Goal: Task Accomplishment & Management: Complete application form

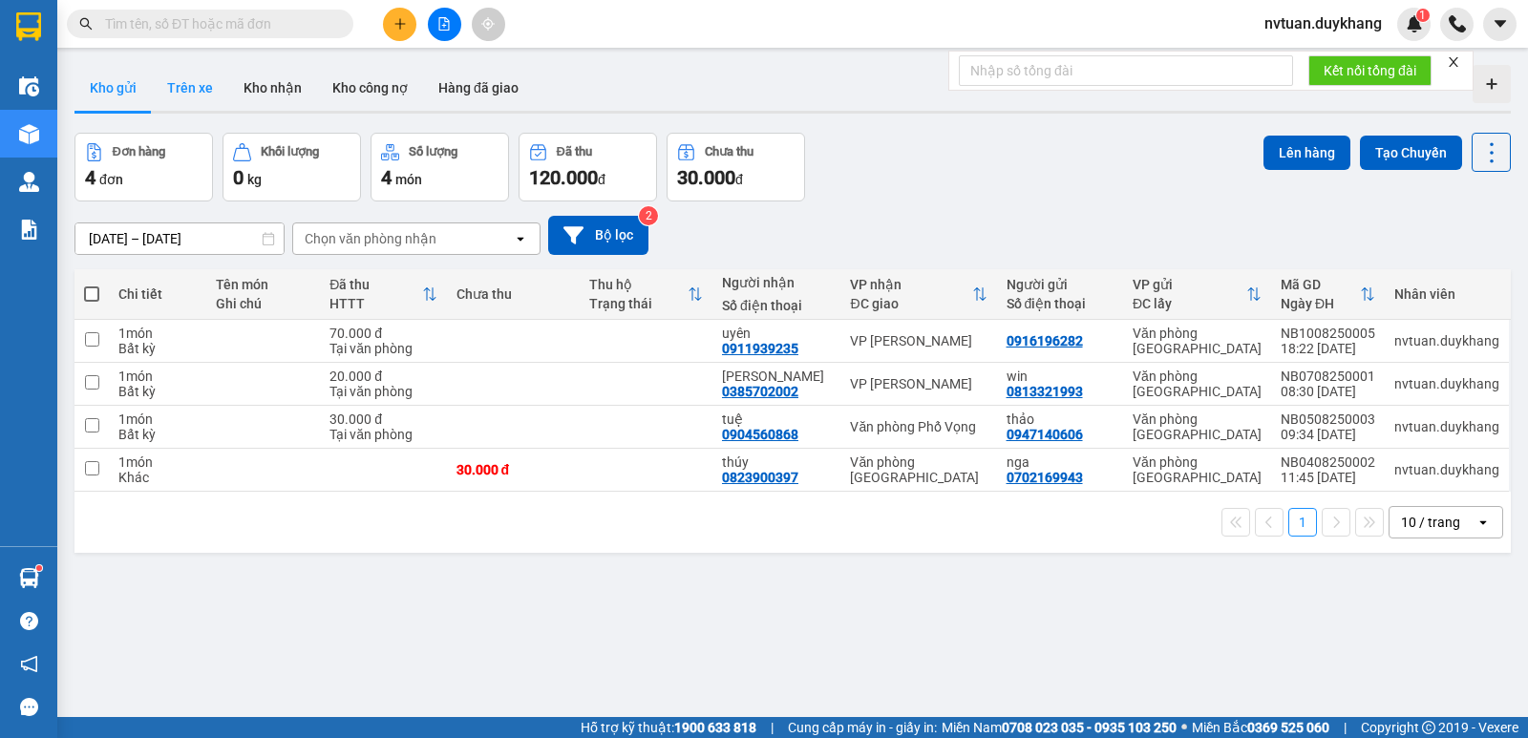
drag, startPoint x: 181, startPoint y: 71, endPoint x: 181, endPoint y: 87, distance: 16.2
click at [181, 86] on button "Trên xe" at bounding box center [190, 88] width 76 height 46
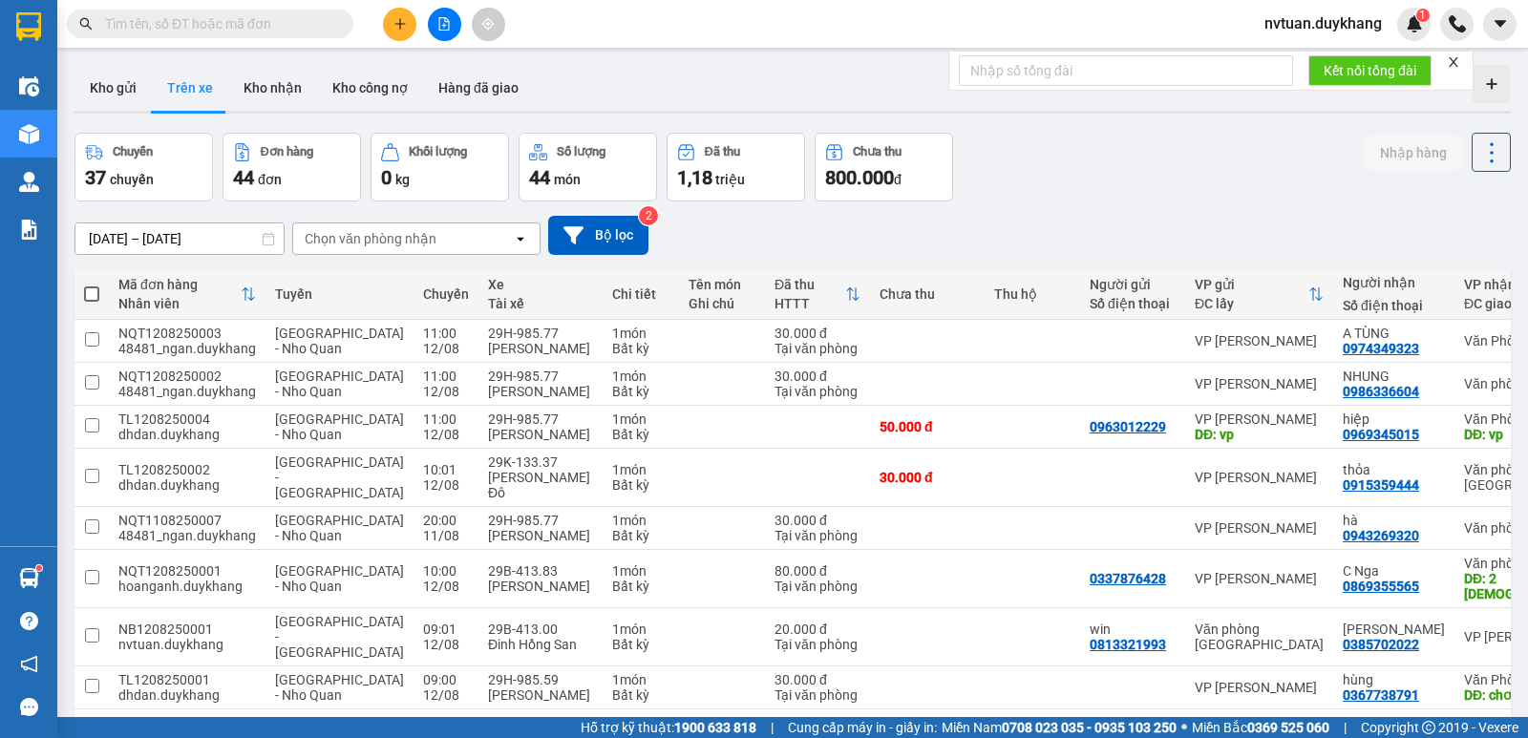
click at [374, 229] on div "Chọn văn phòng nhận" at bounding box center [371, 238] width 132 height 19
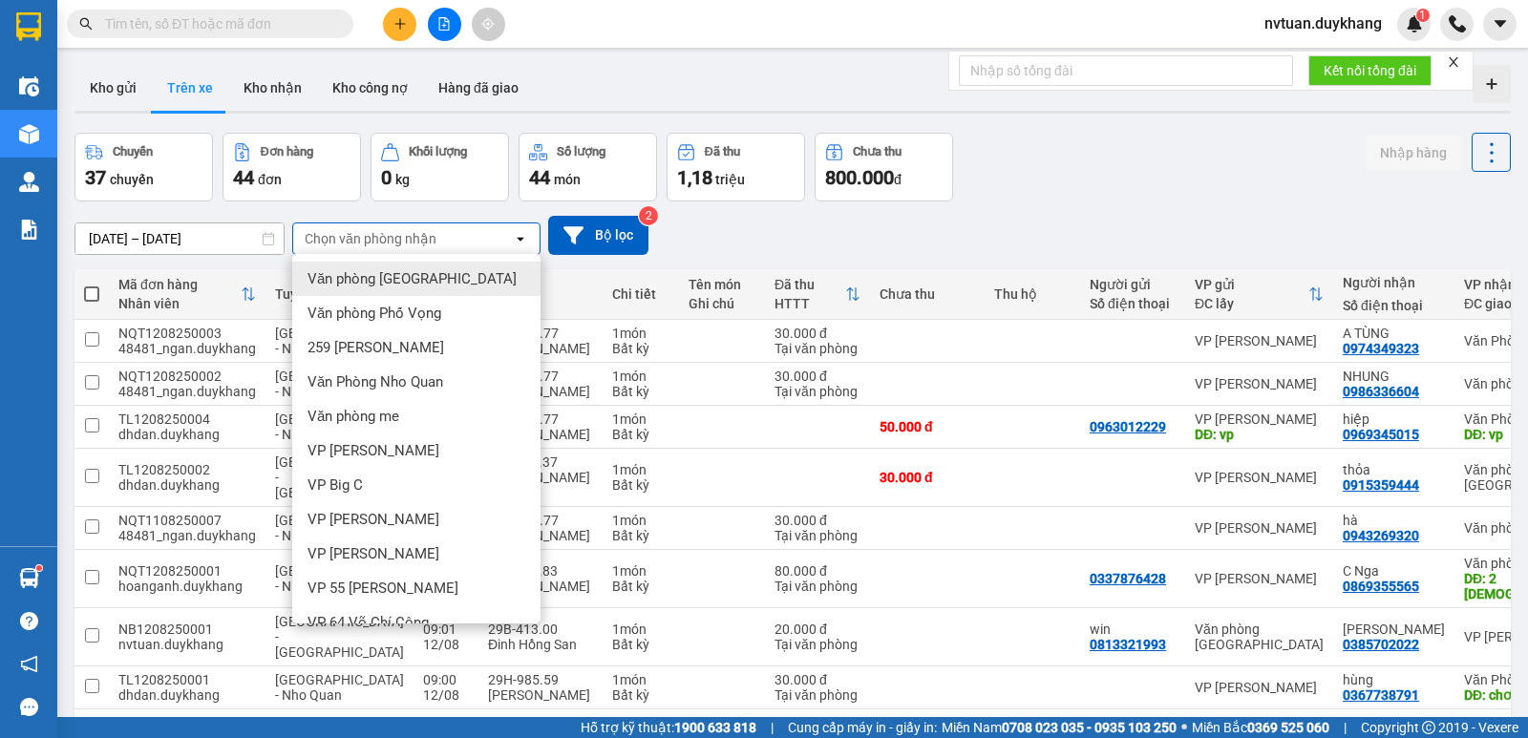
click at [386, 273] on span "Văn phòng [GEOGRAPHIC_DATA]" at bounding box center [412, 278] width 209 height 19
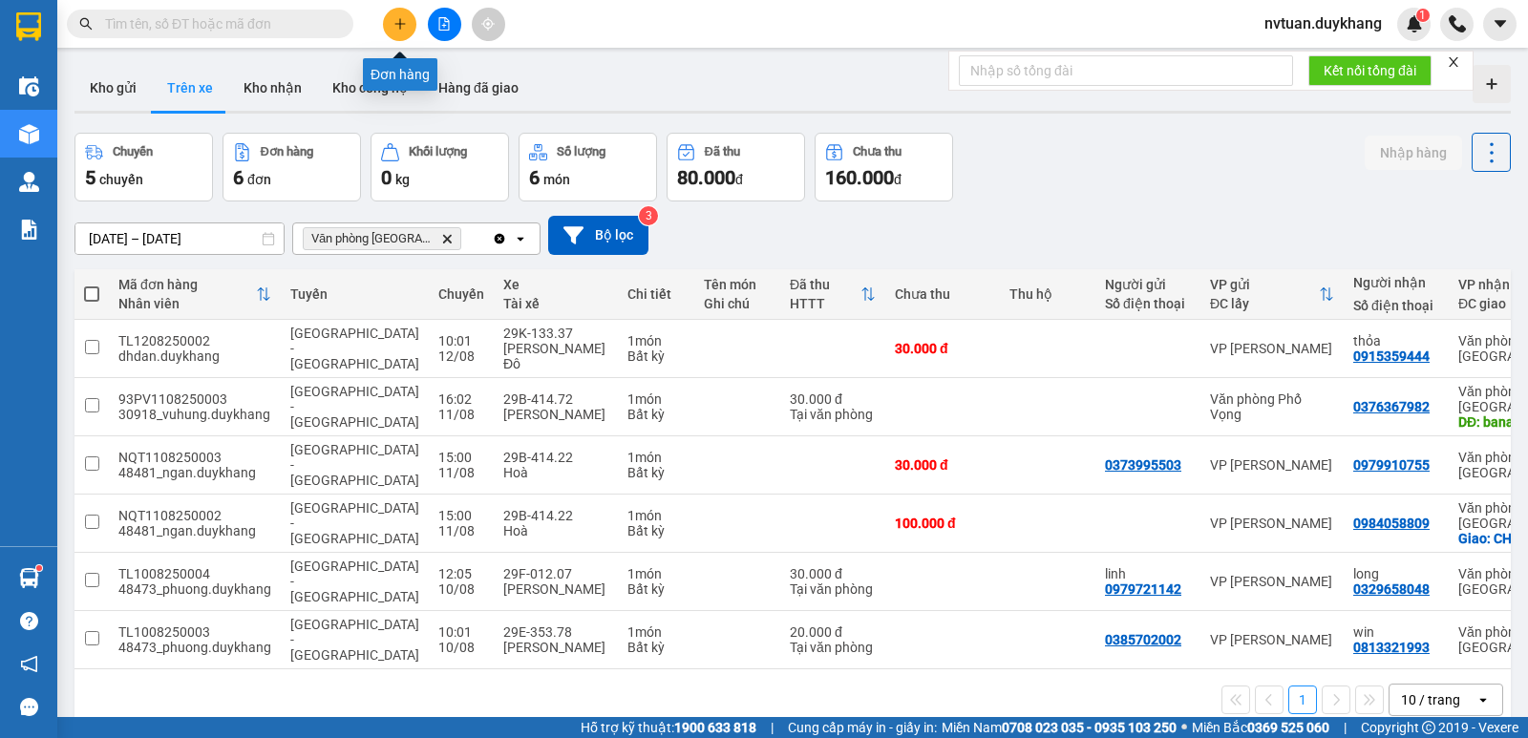
click at [410, 28] on button at bounding box center [399, 24] width 33 height 33
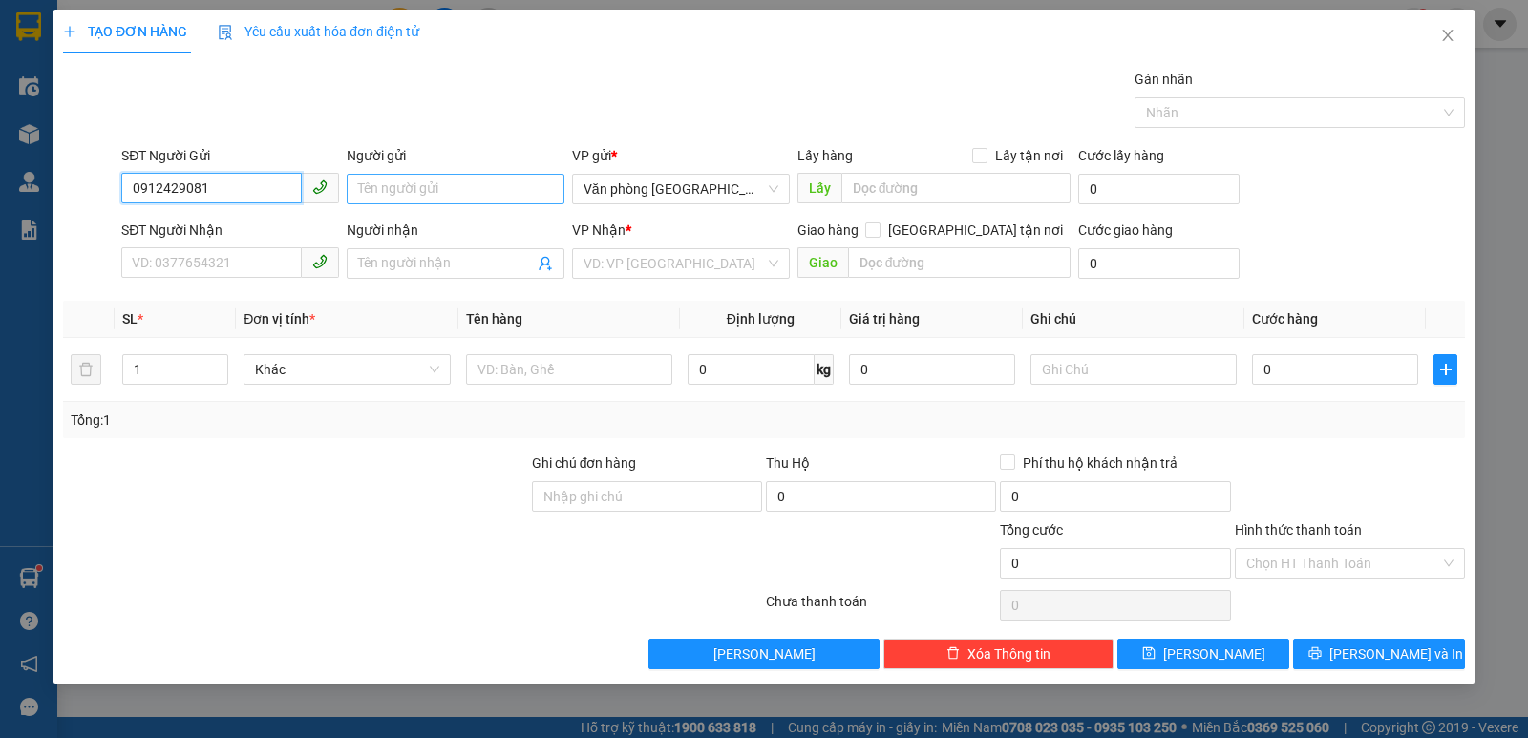
type input "0912429081"
click at [397, 182] on input "Người gửi" at bounding box center [456, 189] width 218 height 31
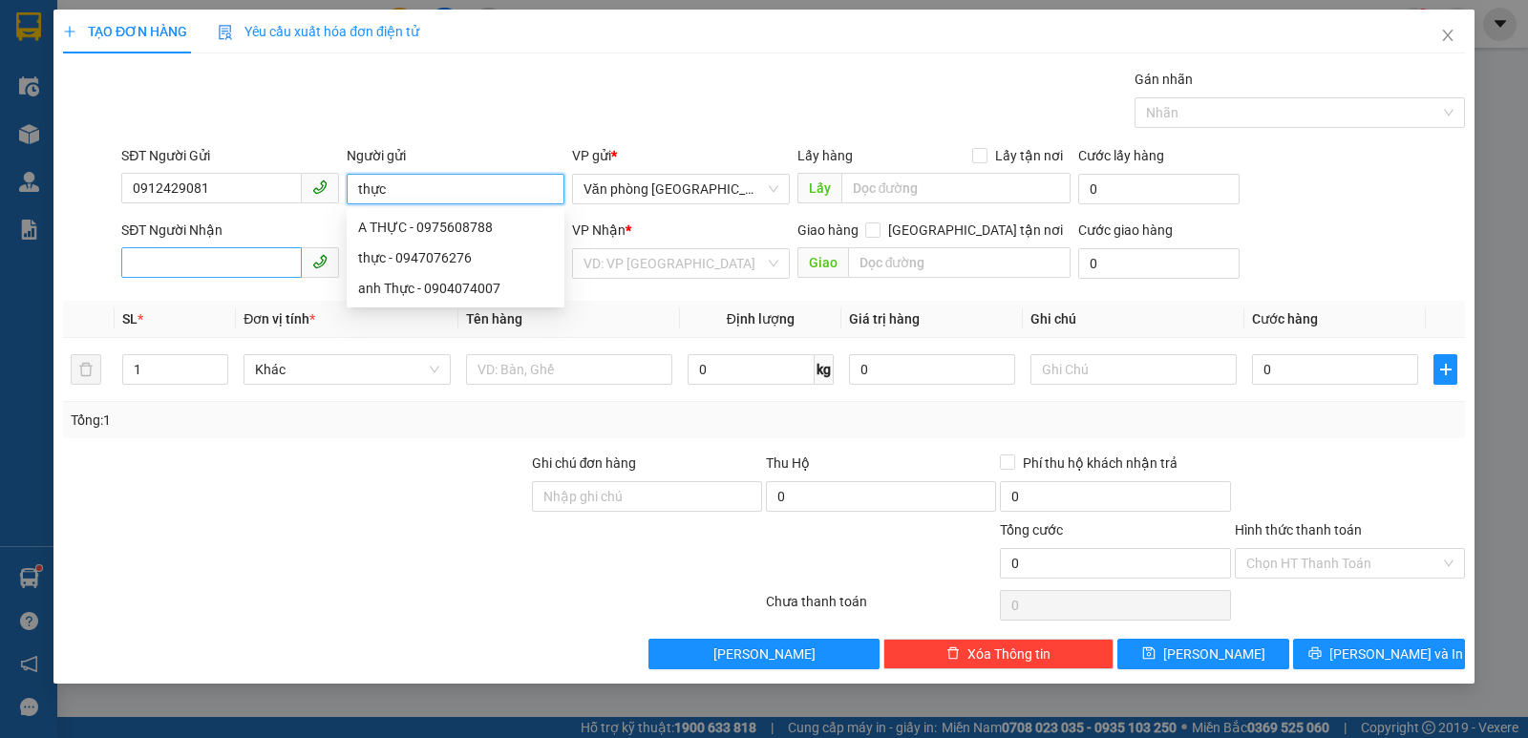
type input "thực"
click at [281, 252] on input "SĐT Người Nhận" at bounding box center [211, 262] width 181 height 31
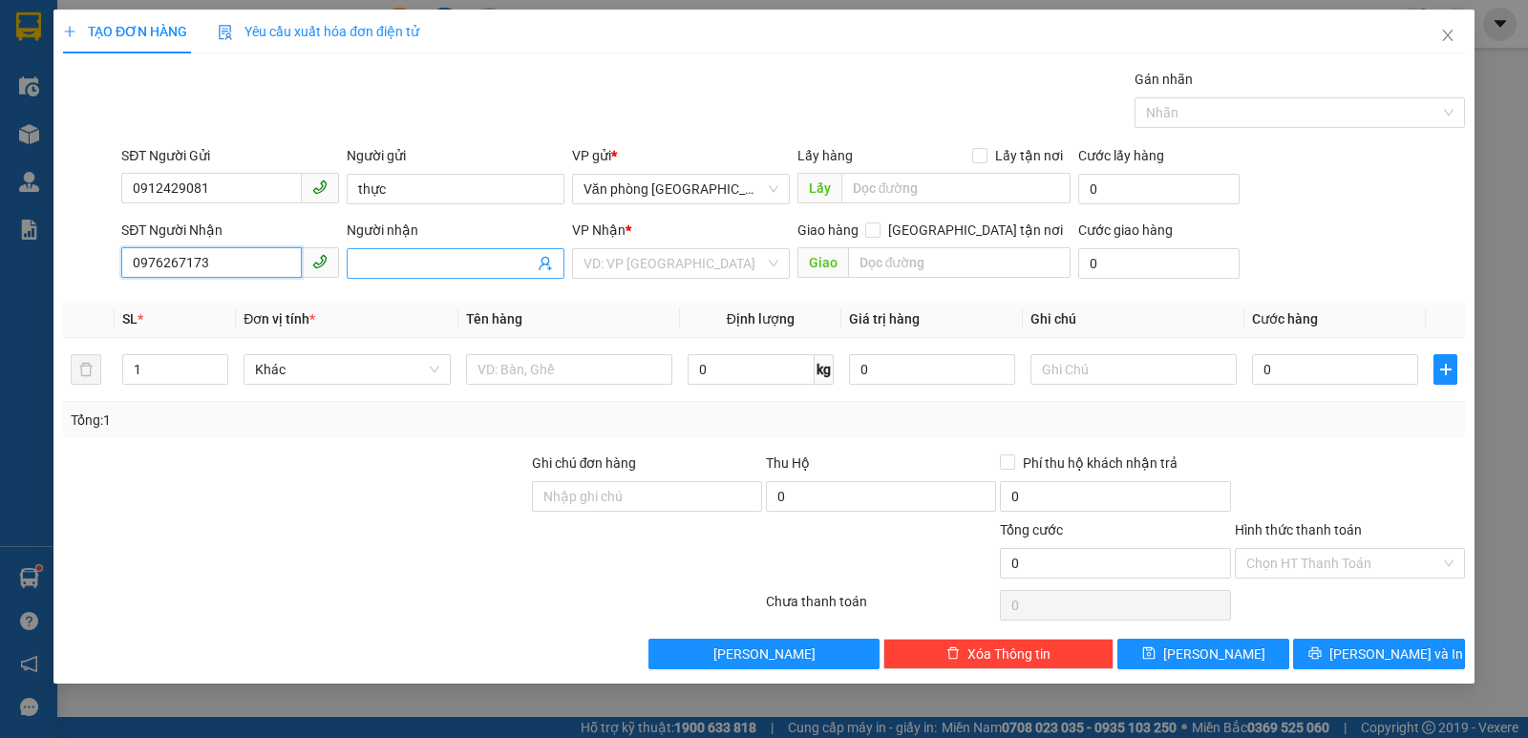
type input "0976267173"
click at [392, 274] on span at bounding box center [456, 263] width 218 height 31
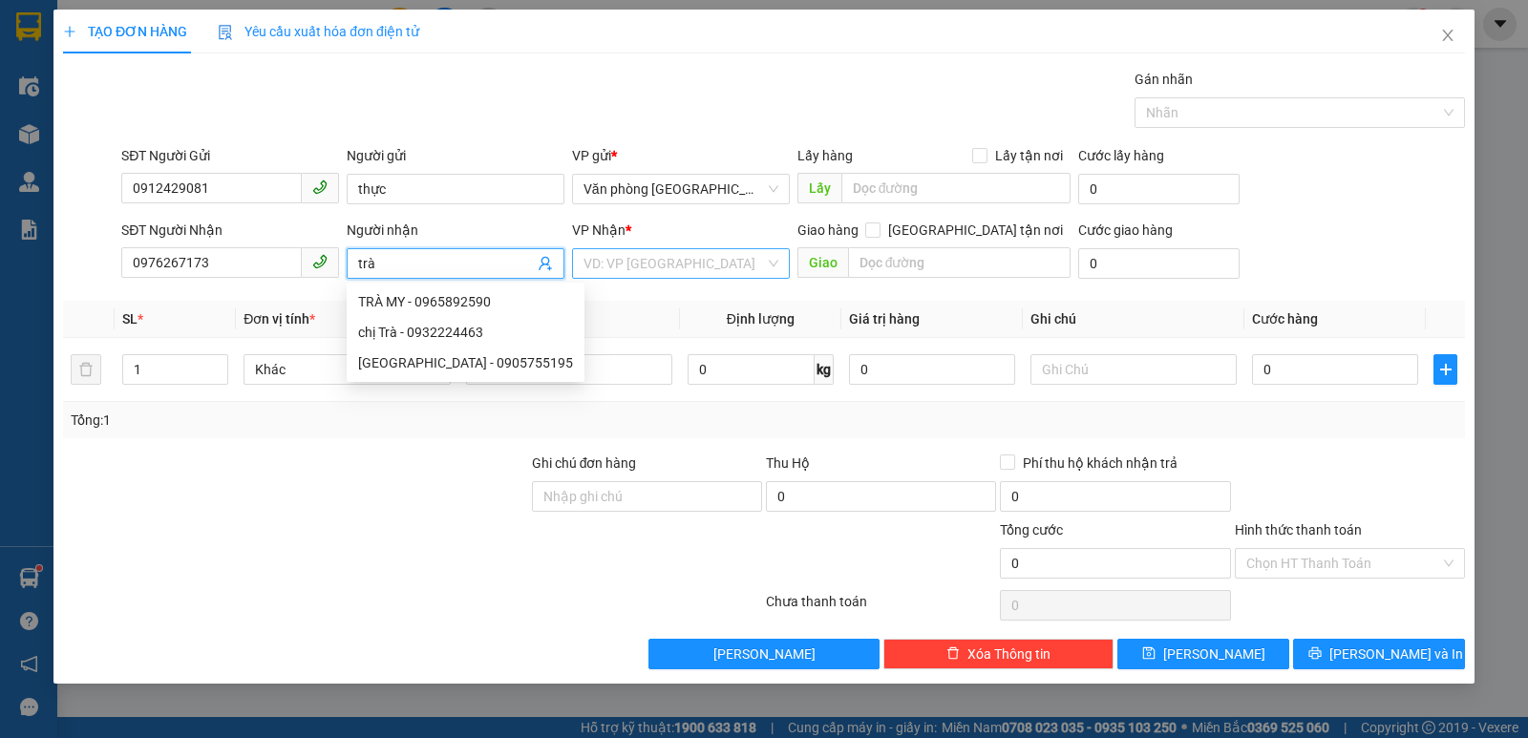
type input "trà"
click at [621, 264] on input "search" at bounding box center [675, 263] width 182 height 29
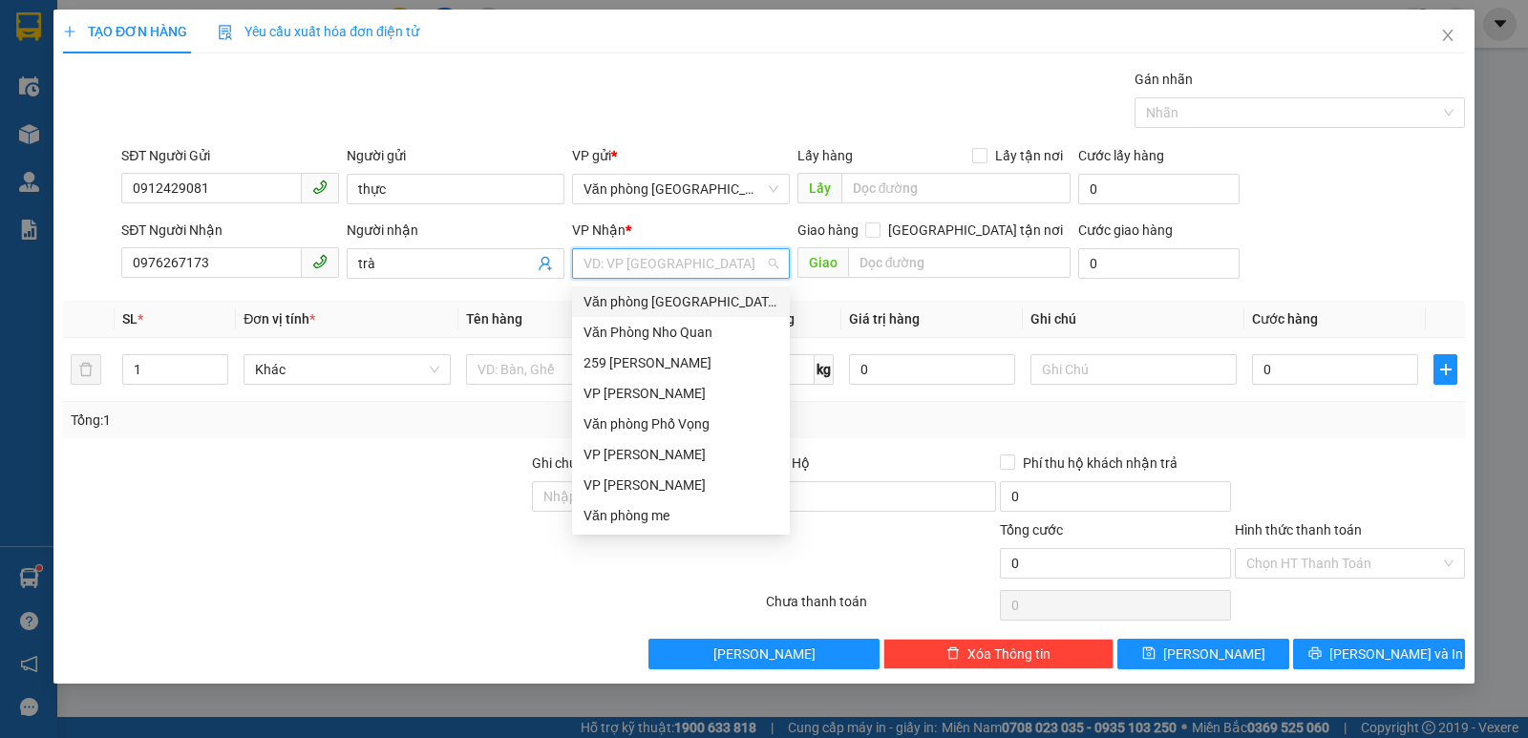
click at [632, 262] on input "search" at bounding box center [675, 263] width 182 height 29
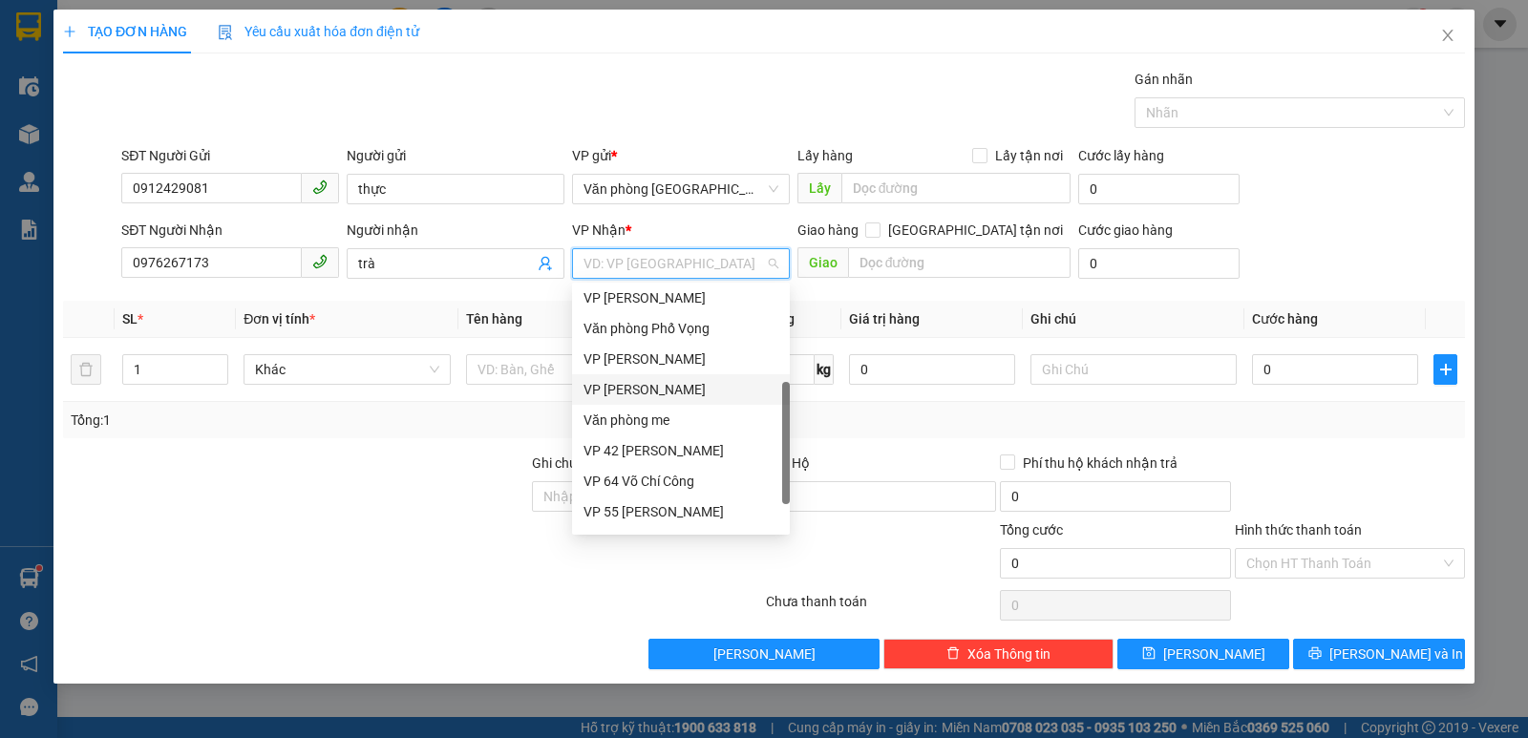
click at [658, 395] on div "VP [PERSON_NAME]" at bounding box center [681, 389] width 195 height 21
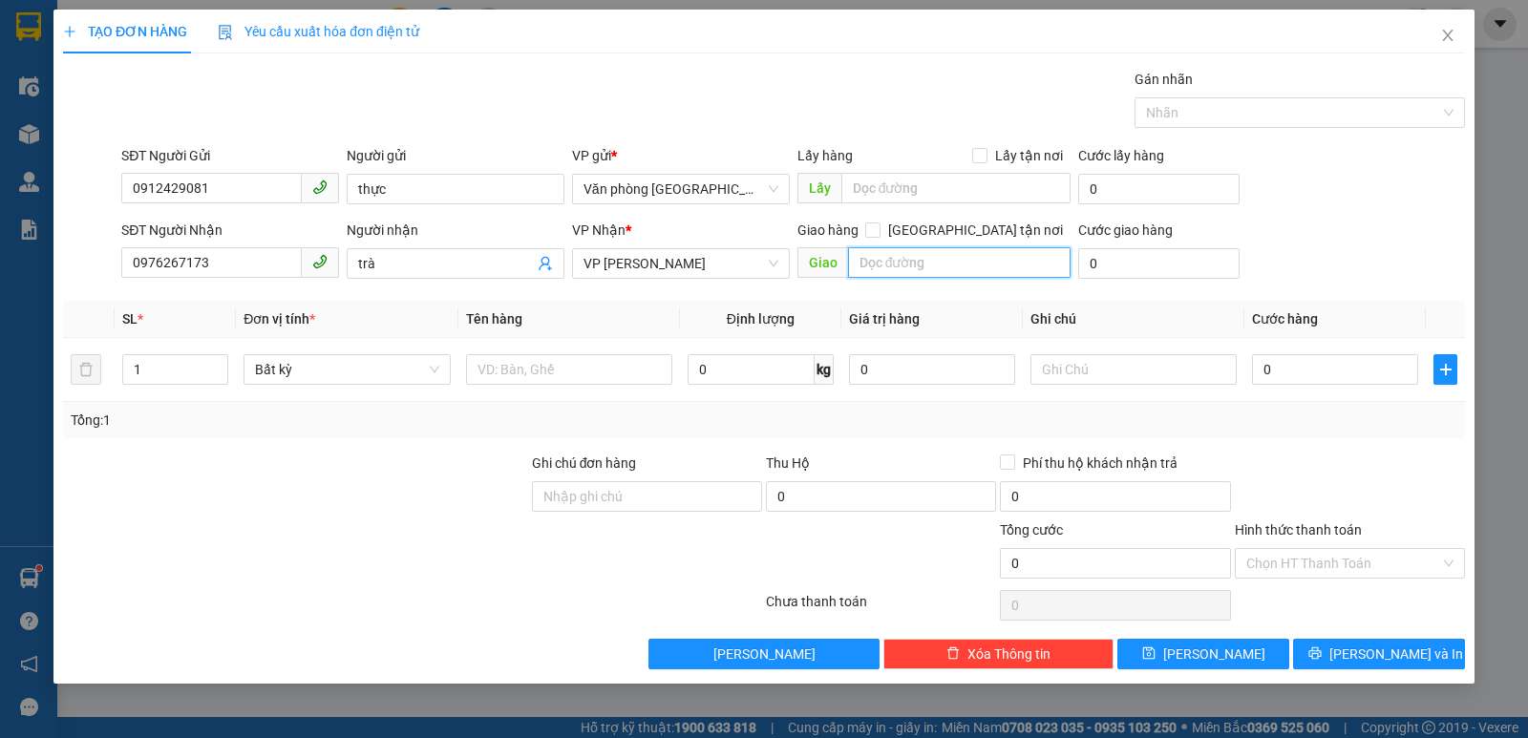
click at [922, 264] on input "text" at bounding box center [960, 262] width 224 height 31
click at [1291, 375] on input "0" at bounding box center [1335, 369] width 166 height 31
type input "3"
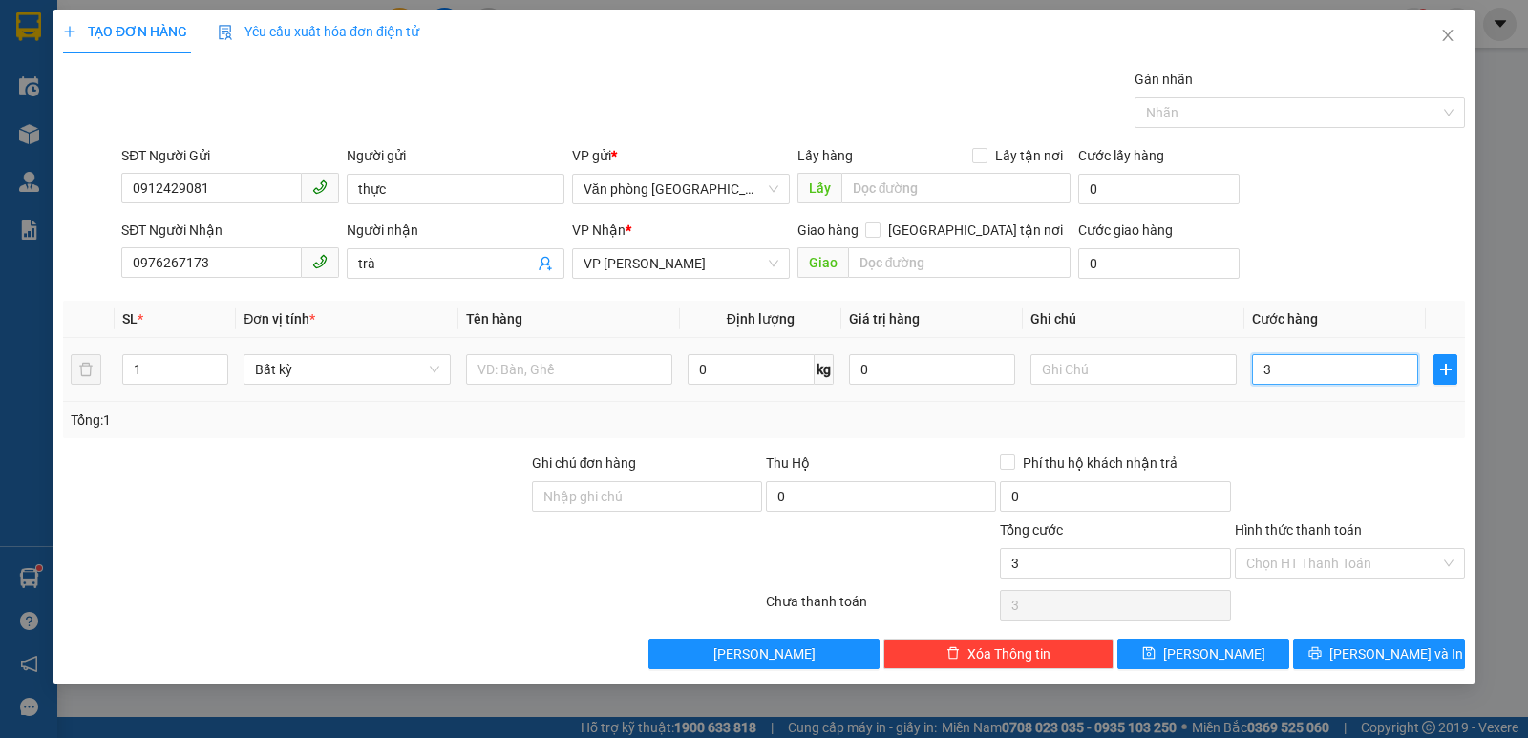
type input "30"
type input "300"
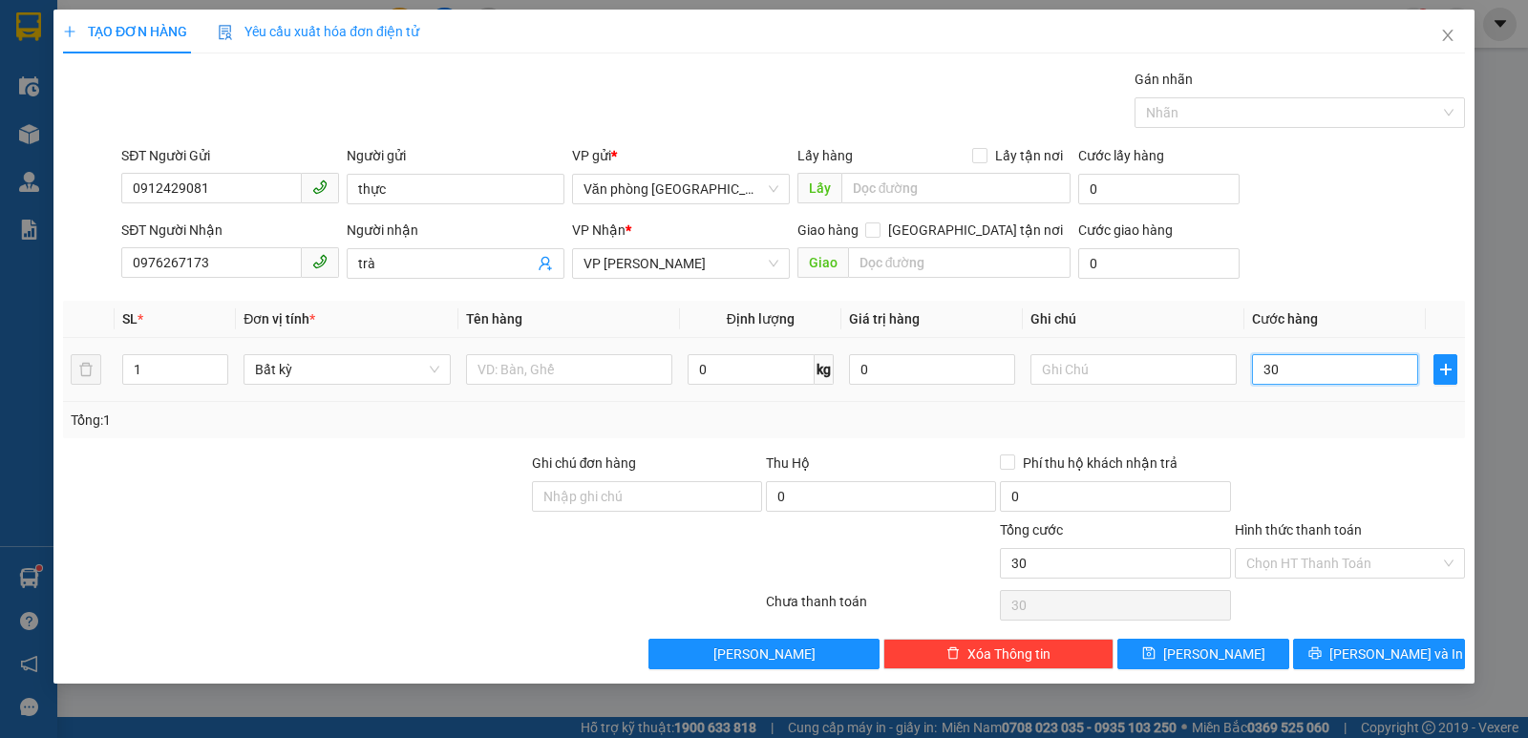
type input "300"
type input "3.000"
type input "30.000"
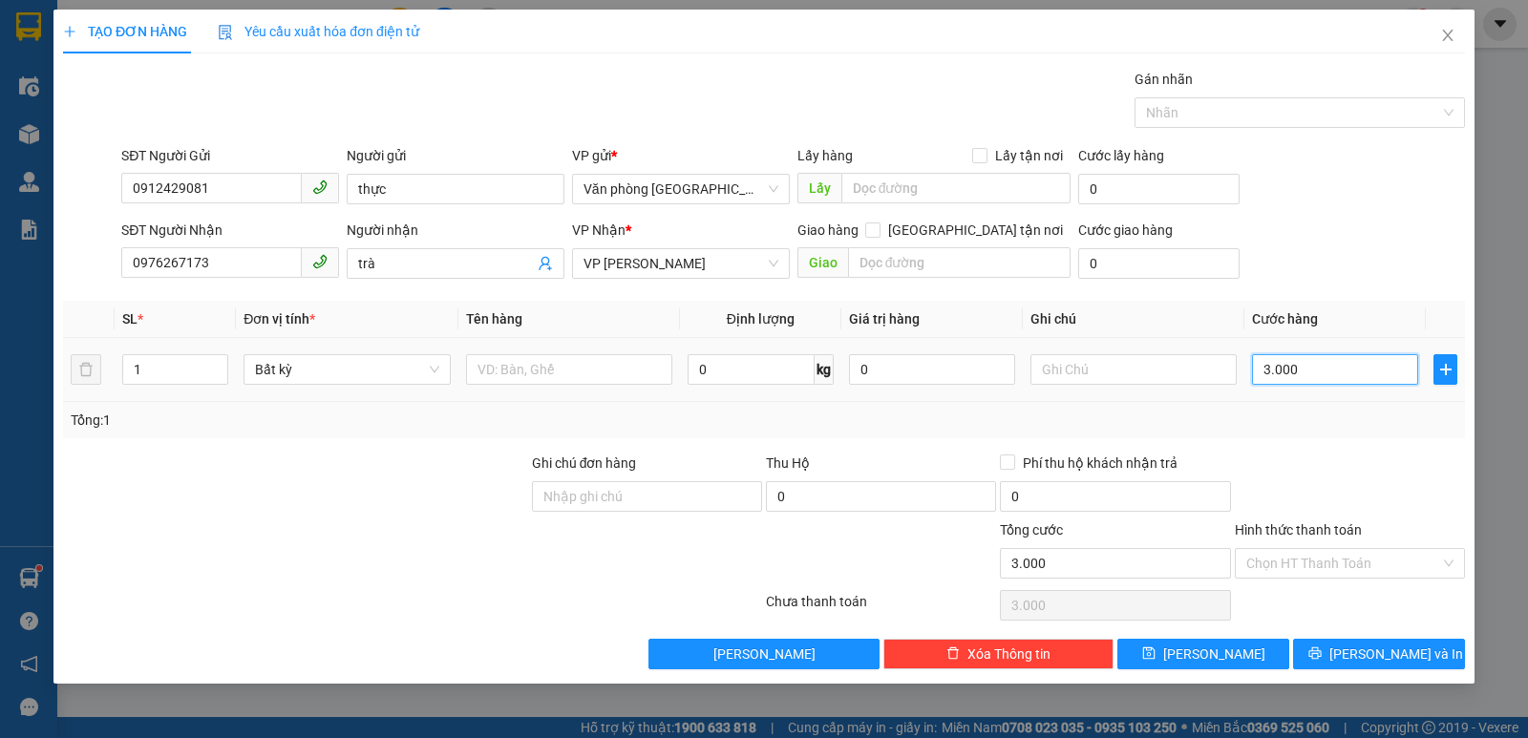
type input "30.000"
click at [1360, 566] on input "Hình thức thanh toán" at bounding box center [1344, 563] width 194 height 29
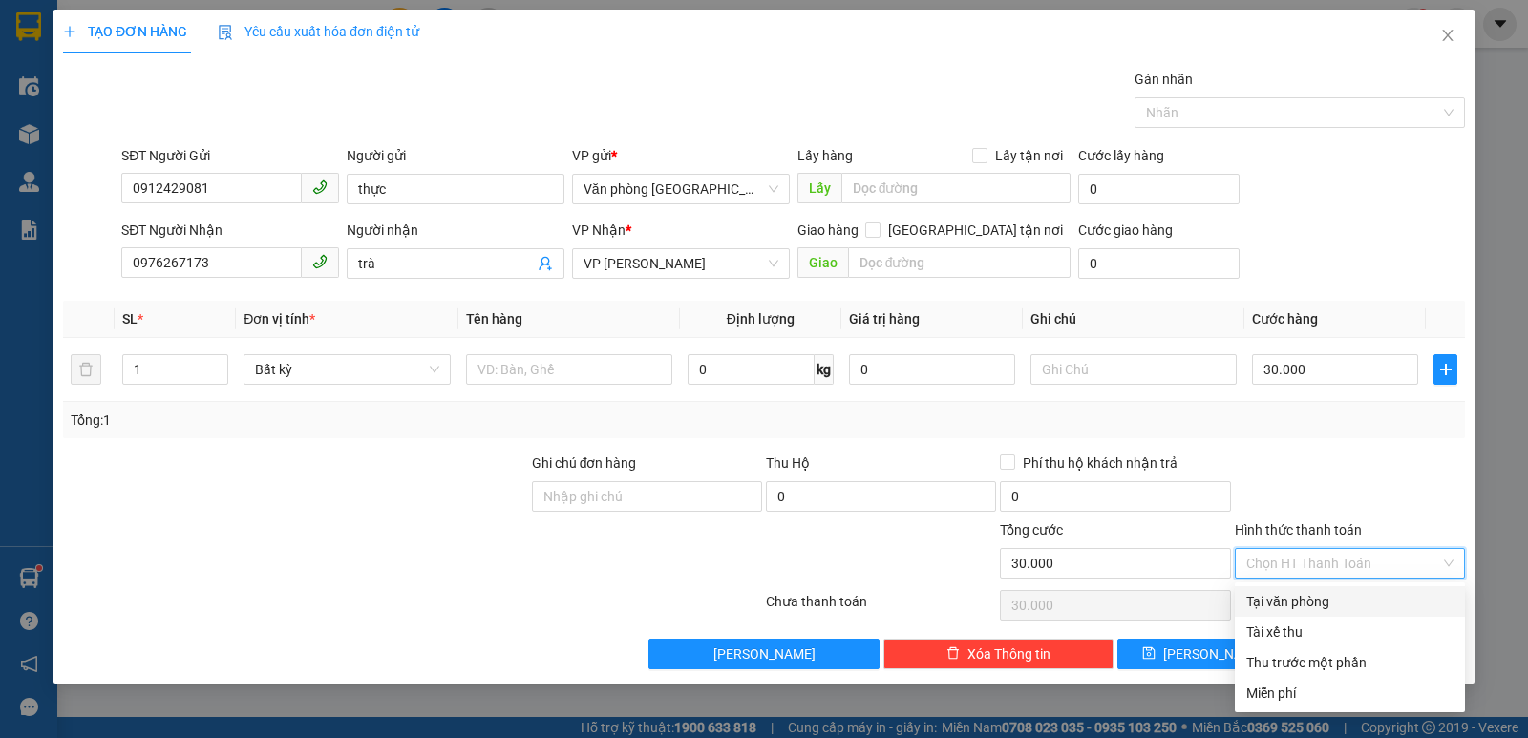
click at [1349, 595] on div "Tại văn phòng" at bounding box center [1350, 601] width 207 height 21
type input "0"
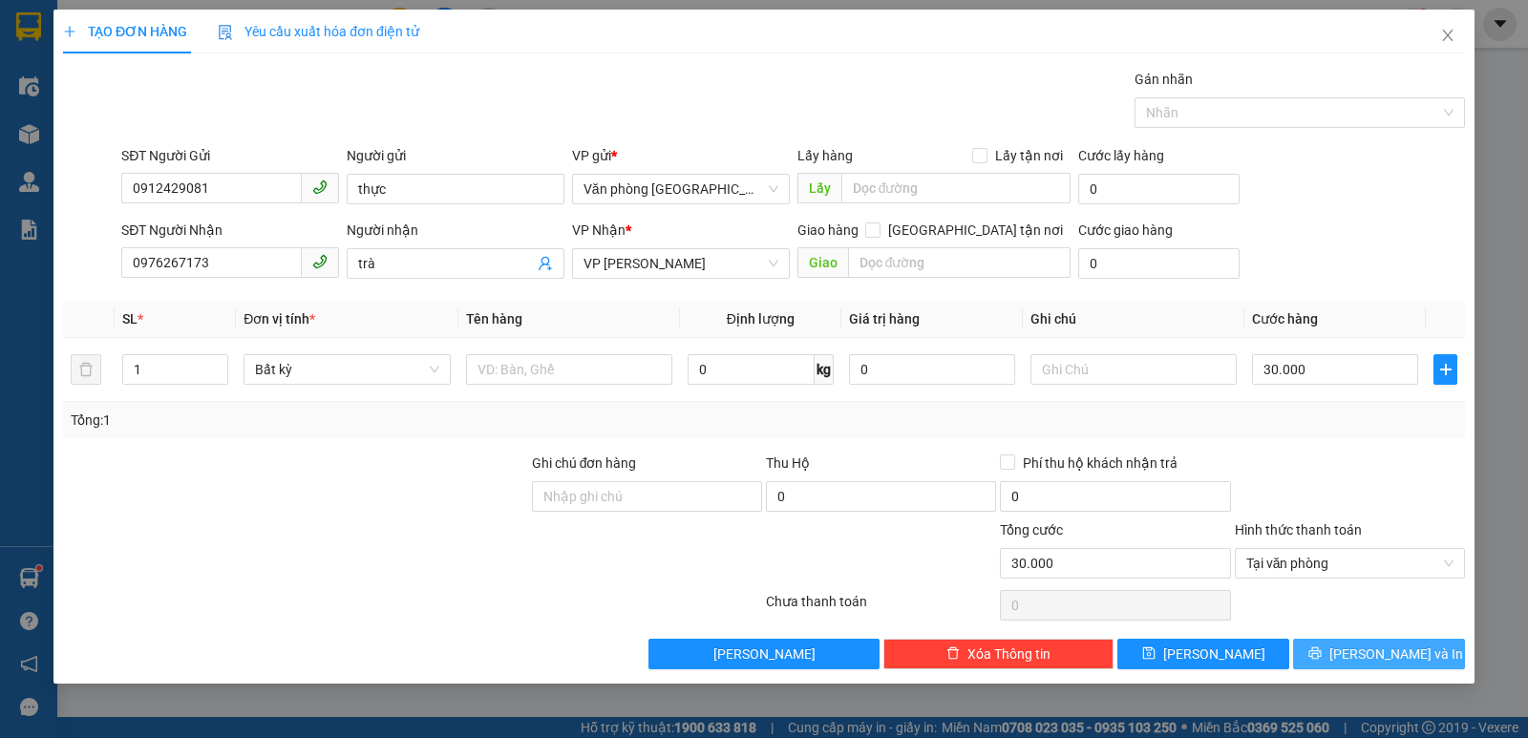
click at [1341, 653] on button "[PERSON_NAME] và In" at bounding box center [1379, 654] width 172 height 31
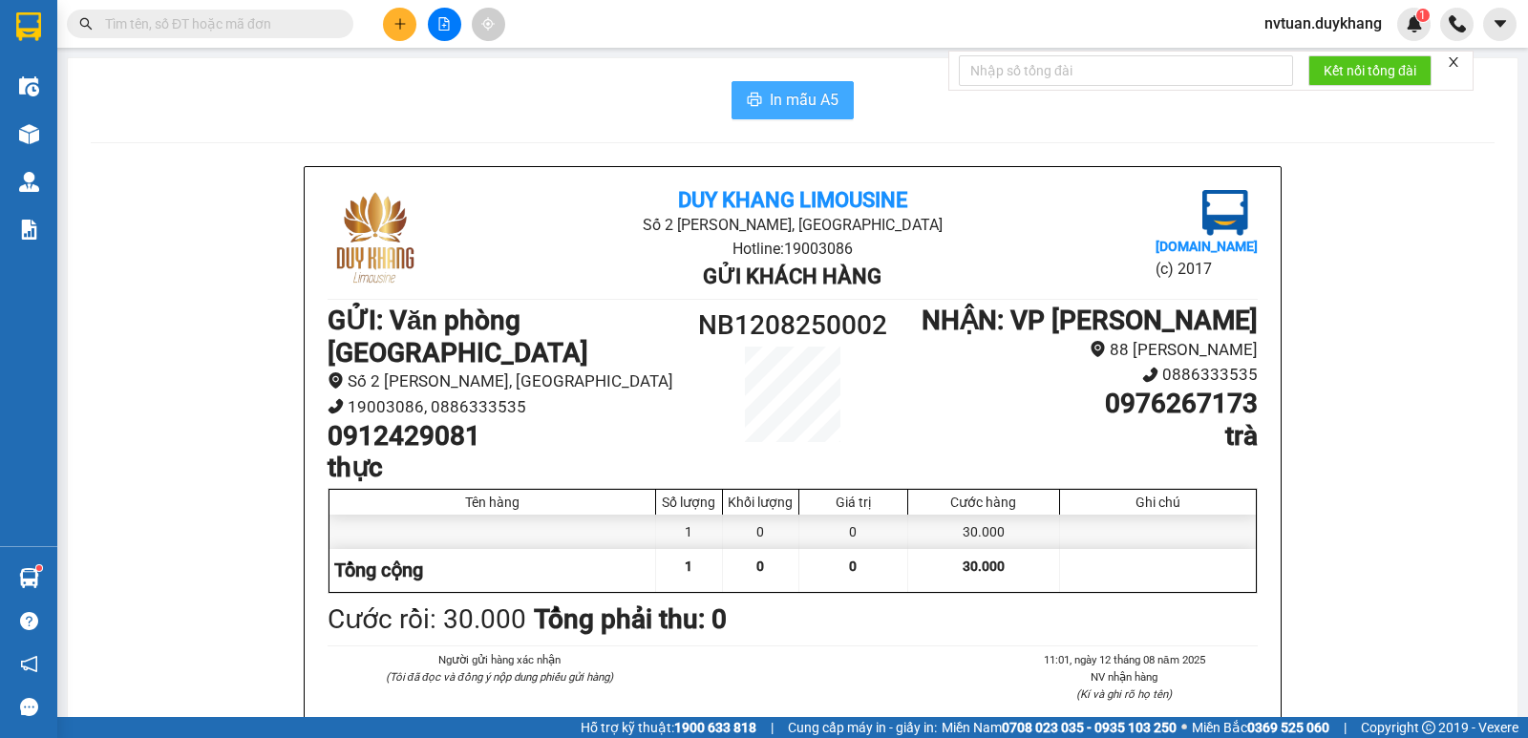
click at [780, 110] on span "In mẫu A5" at bounding box center [804, 100] width 69 height 24
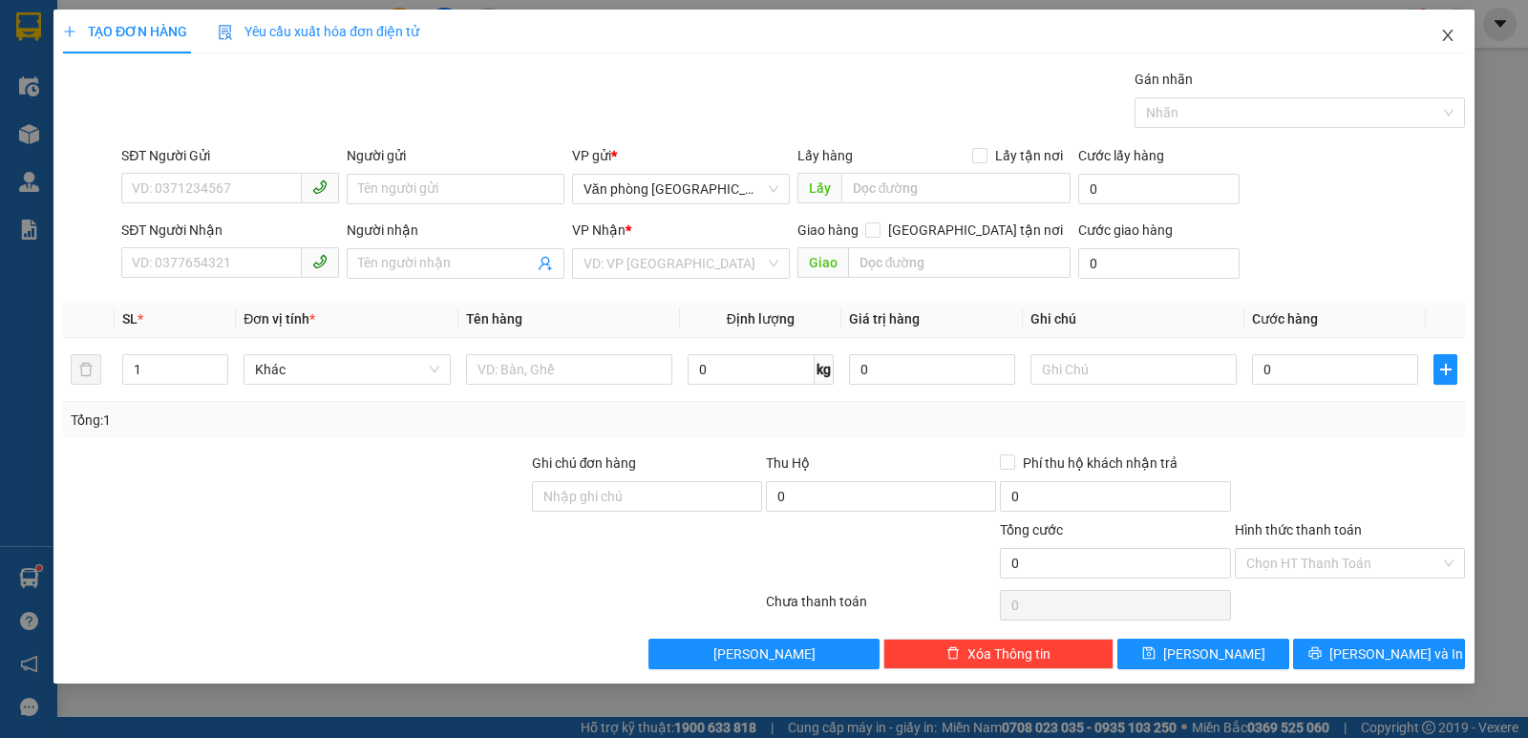
drag, startPoint x: 1459, startPoint y: 35, endPoint x: 1231, endPoint y: 91, distance: 234.0
click at [1457, 35] on span "Close" at bounding box center [1447, 36] width 53 height 53
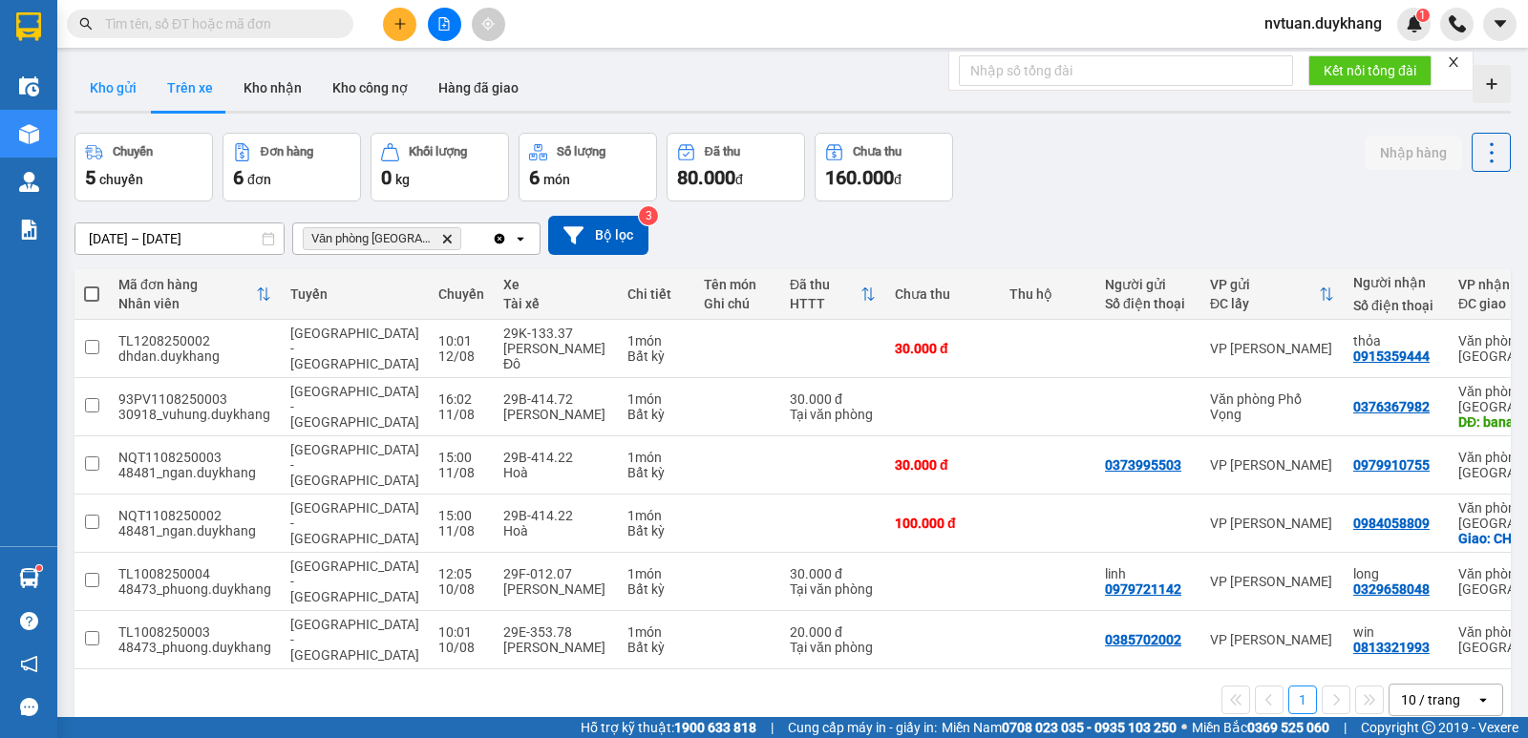
drag, startPoint x: 113, startPoint y: 90, endPoint x: 123, endPoint y: 87, distance: 10.9
click at [114, 90] on button "Kho gửi" at bounding box center [113, 88] width 77 height 46
